Goal: Task Accomplishment & Management: Use online tool/utility

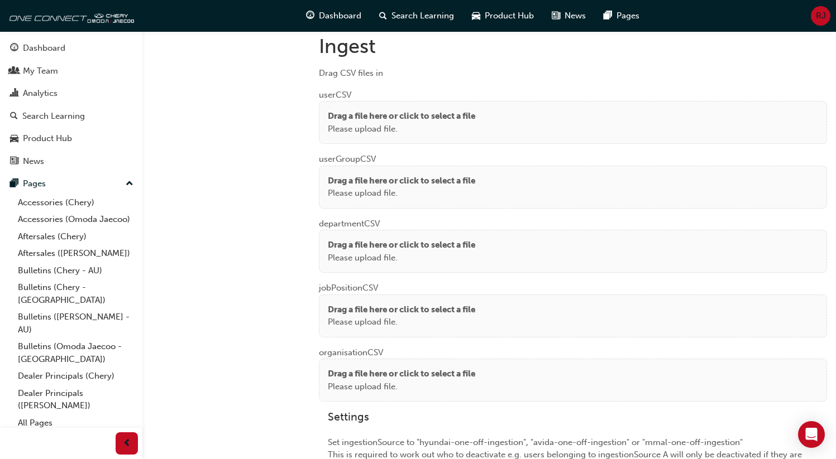
scroll to position [840, 0]
click at [417, 126] on p "Please upload file." at bounding box center [401, 128] width 147 height 13
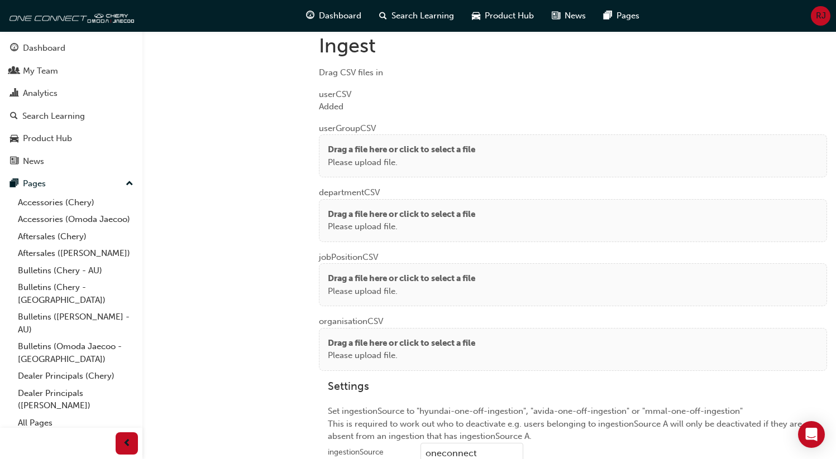
click at [361, 143] on p "Drag a file here or click to select a file" at bounding box center [401, 149] width 147 height 13
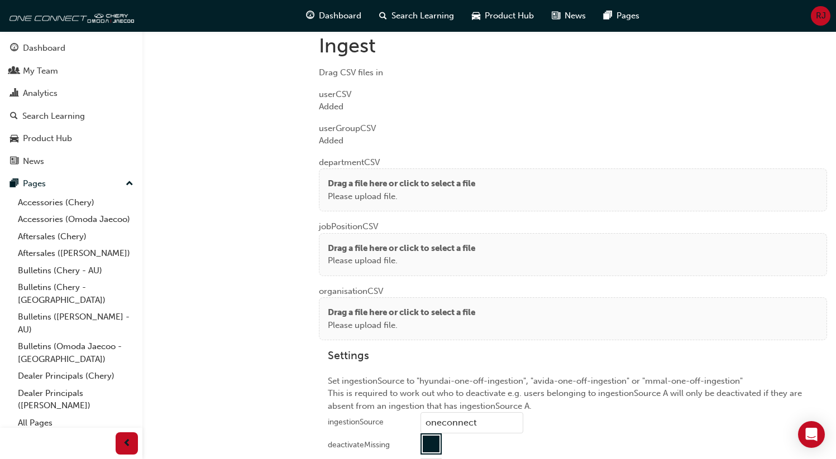
click at [340, 190] on p "Please upload file." at bounding box center [401, 196] width 147 height 13
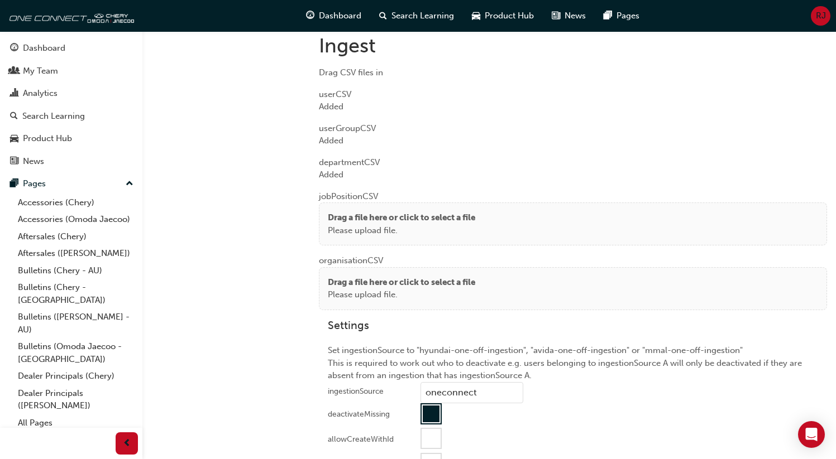
click at [351, 224] on p "Please upload file." at bounding box center [401, 230] width 147 height 13
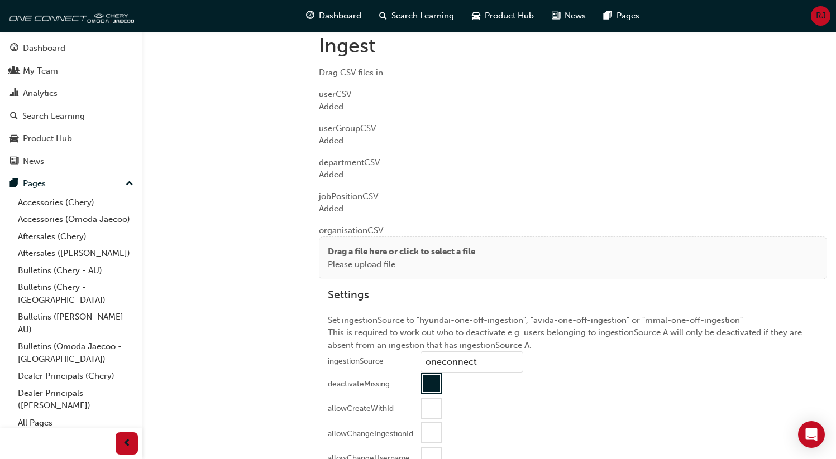
click at [338, 258] on p "Please upload file." at bounding box center [401, 264] width 147 height 13
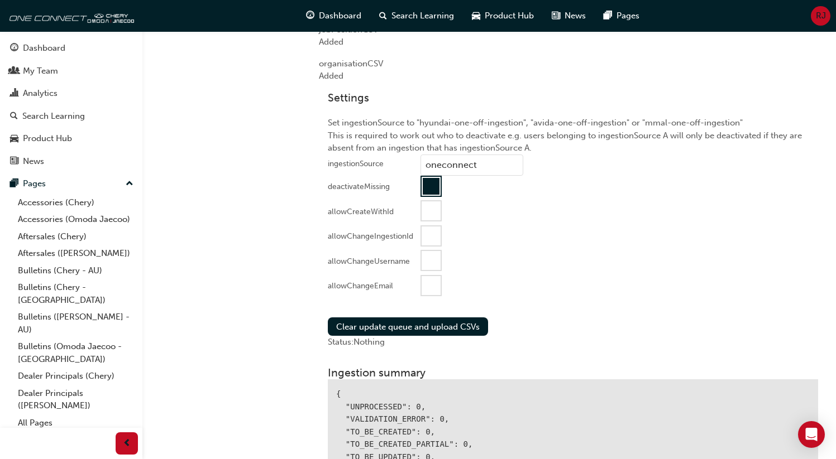
scroll to position [1114, 0]
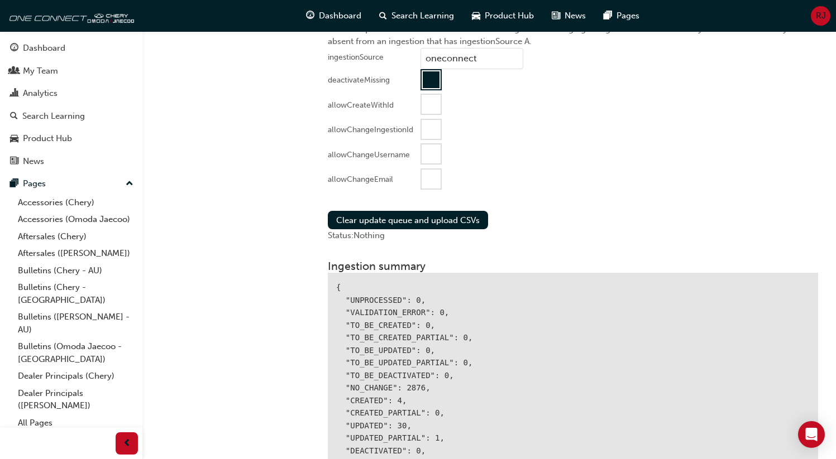
click at [430, 174] on div at bounding box center [430, 179] width 19 height 19
click at [403, 218] on button "Clear update queue and upload CSVs" at bounding box center [408, 220] width 160 height 18
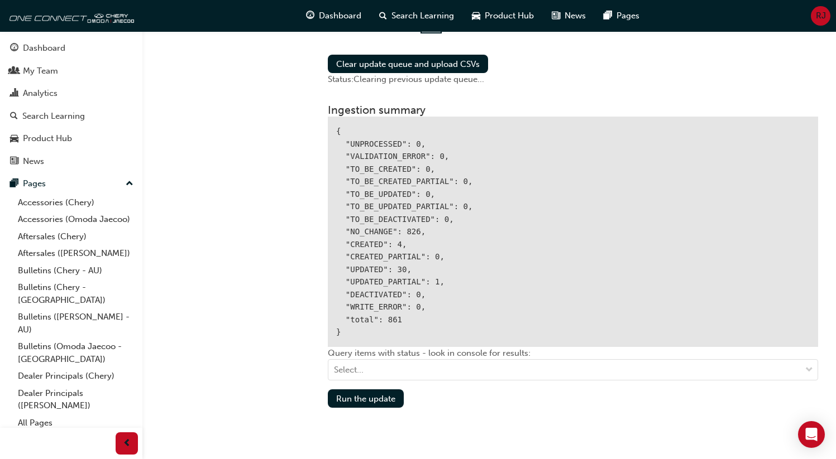
scroll to position [1312, 0]
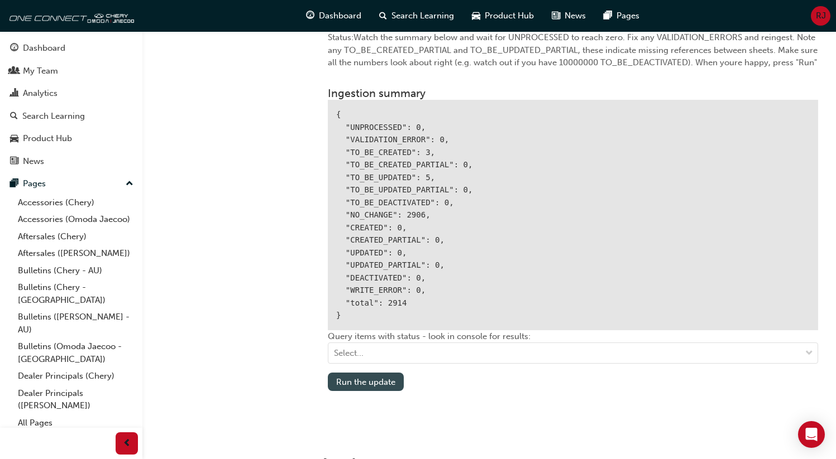
click at [337, 378] on button "Run the update" at bounding box center [366, 382] width 76 height 18
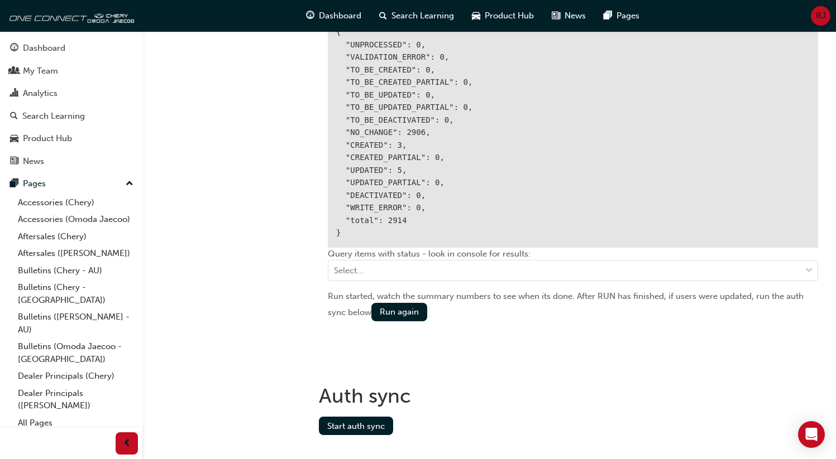
scroll to position [1398, 0]
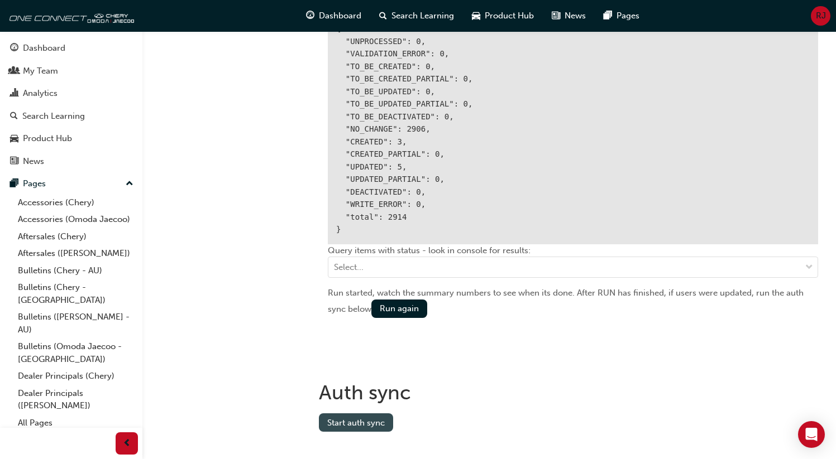
click at [353, 415] on button "Start auth sync" at bounding box center [356, 423] width 74 height 18
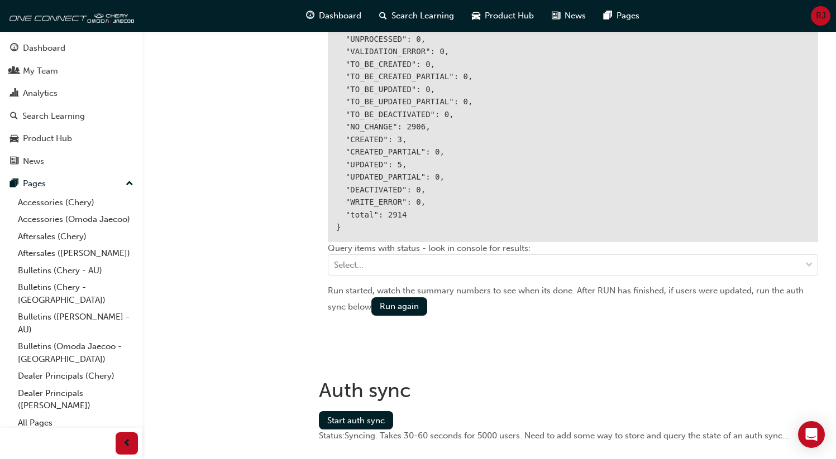
scroll to position [1425, 0]
